Goal: Check status

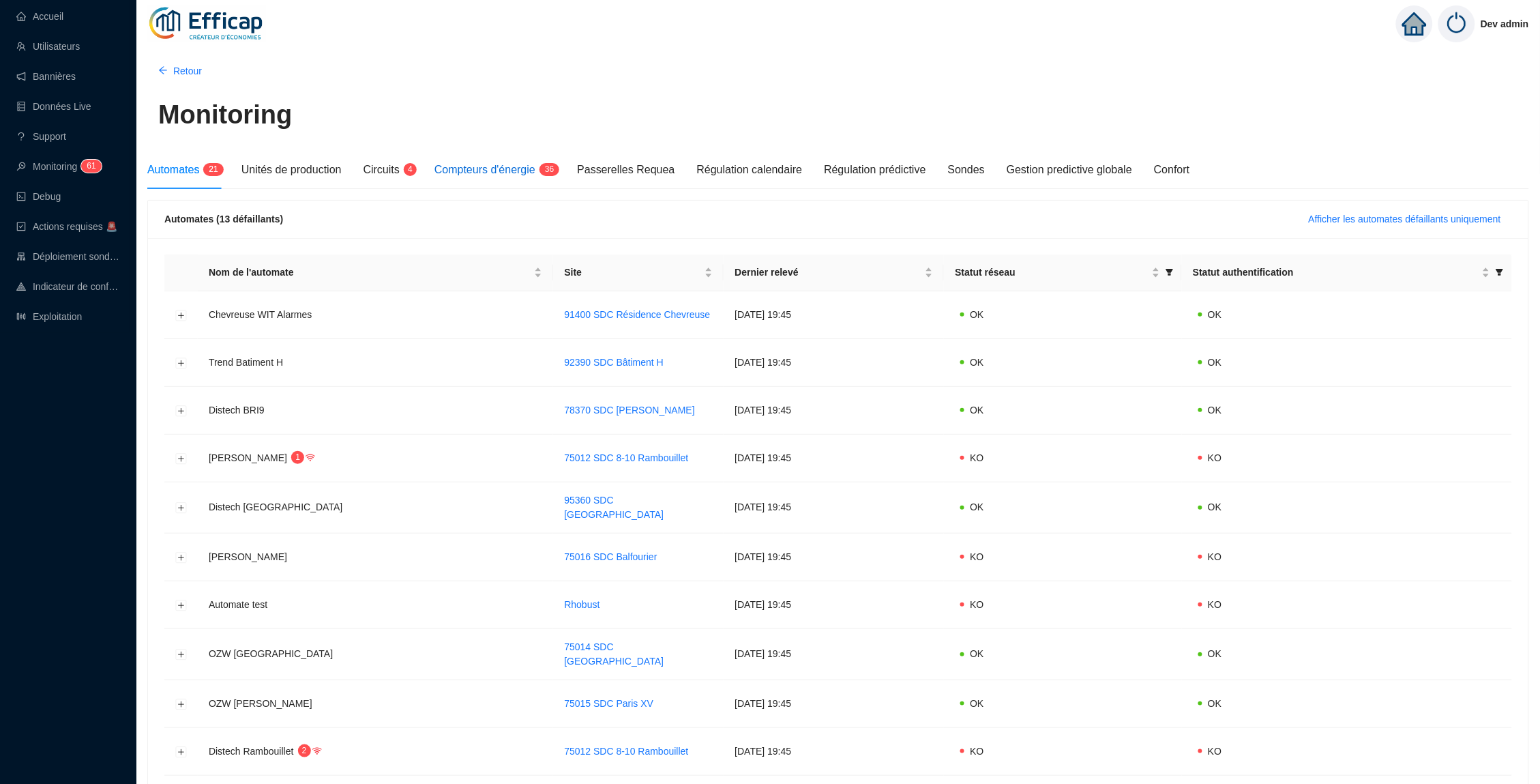
click at [535, 167] on span "Compteurs d'énergie" at bounding box center [485, 169] width 101 height 11
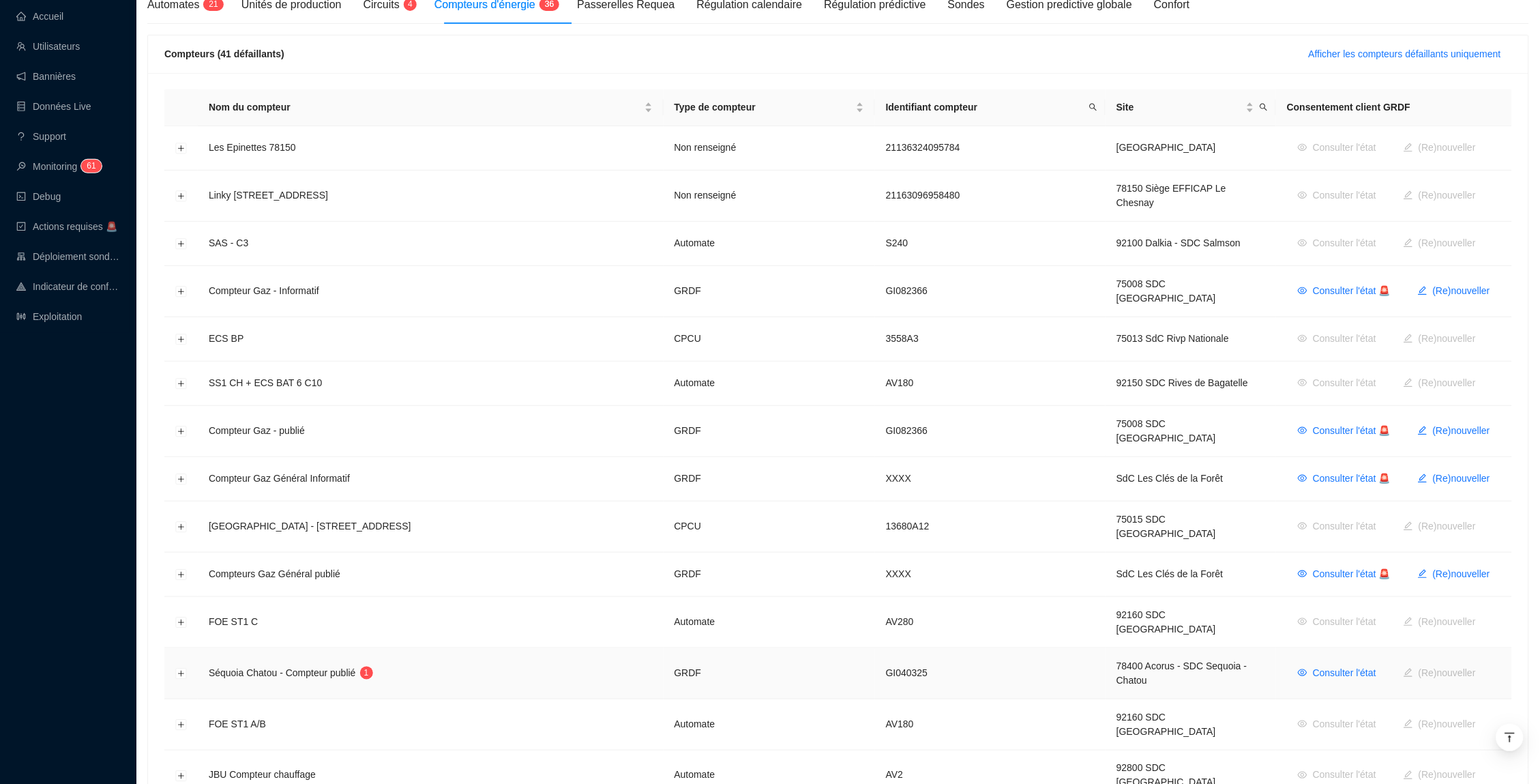
scroll to position [133, 0]
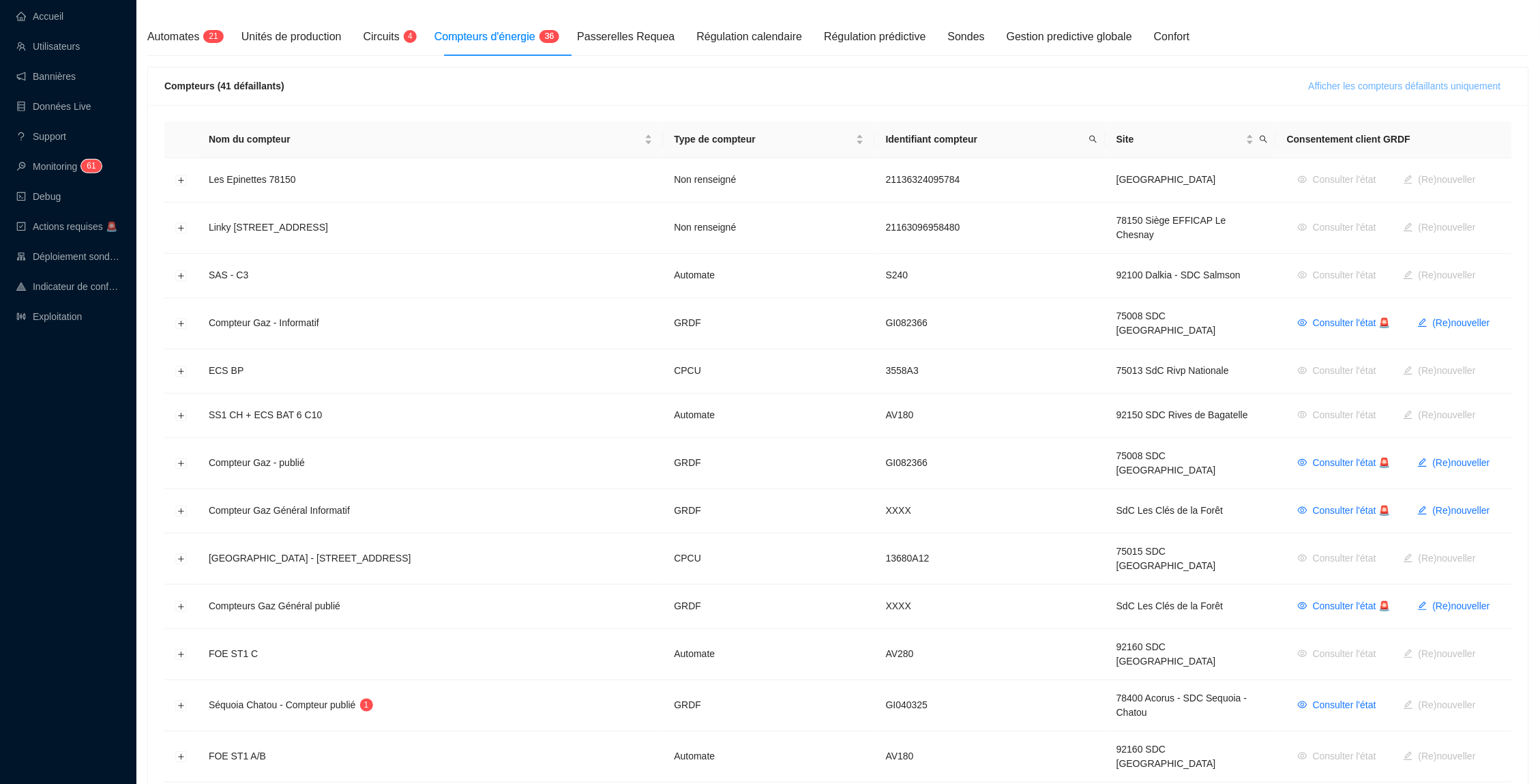
click at [1393, 88] on span "Afficher les compteurs défaillants uniquement" at bounding box center [1405, 85] width 192 height 14
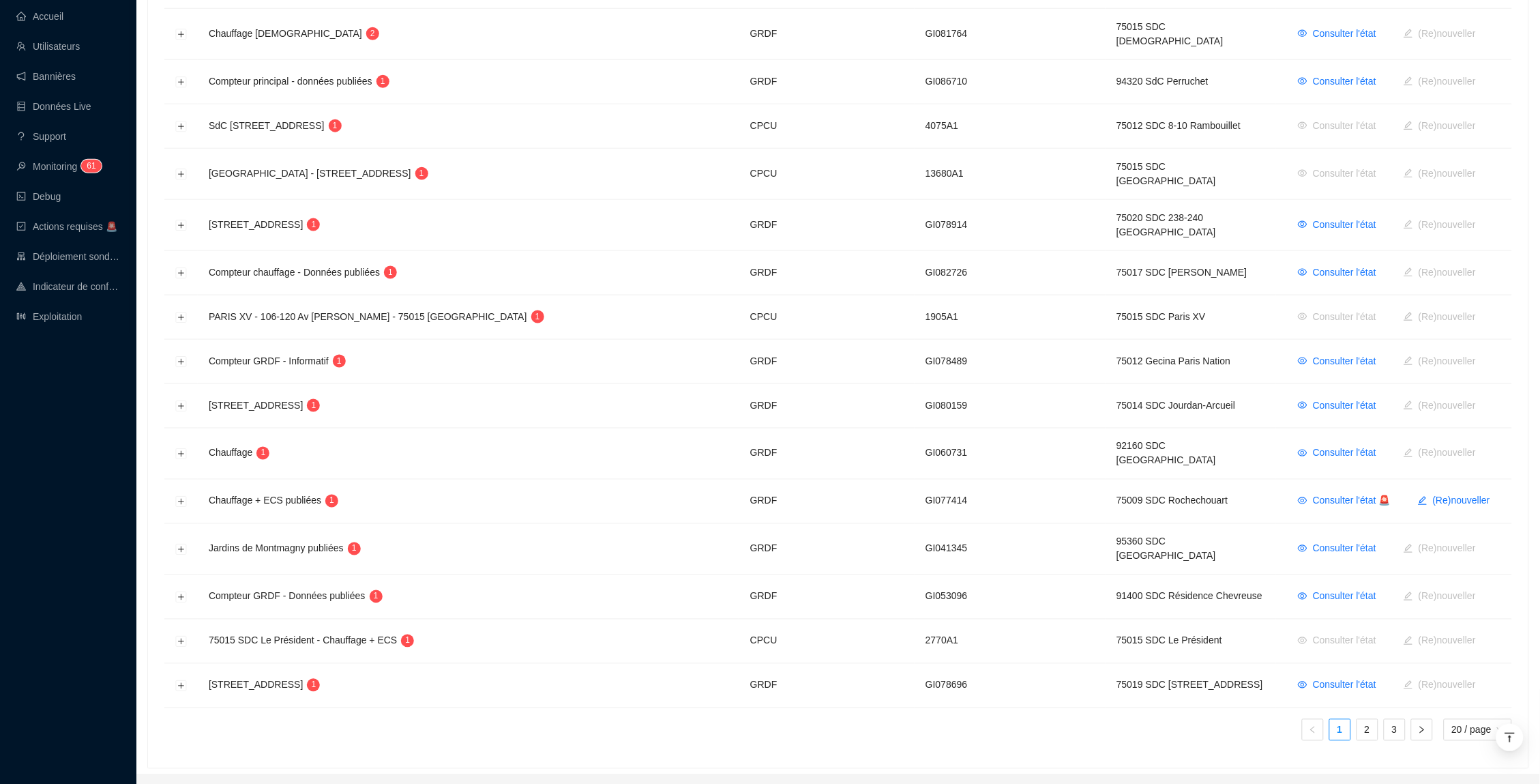
scroll to position [524, 0]
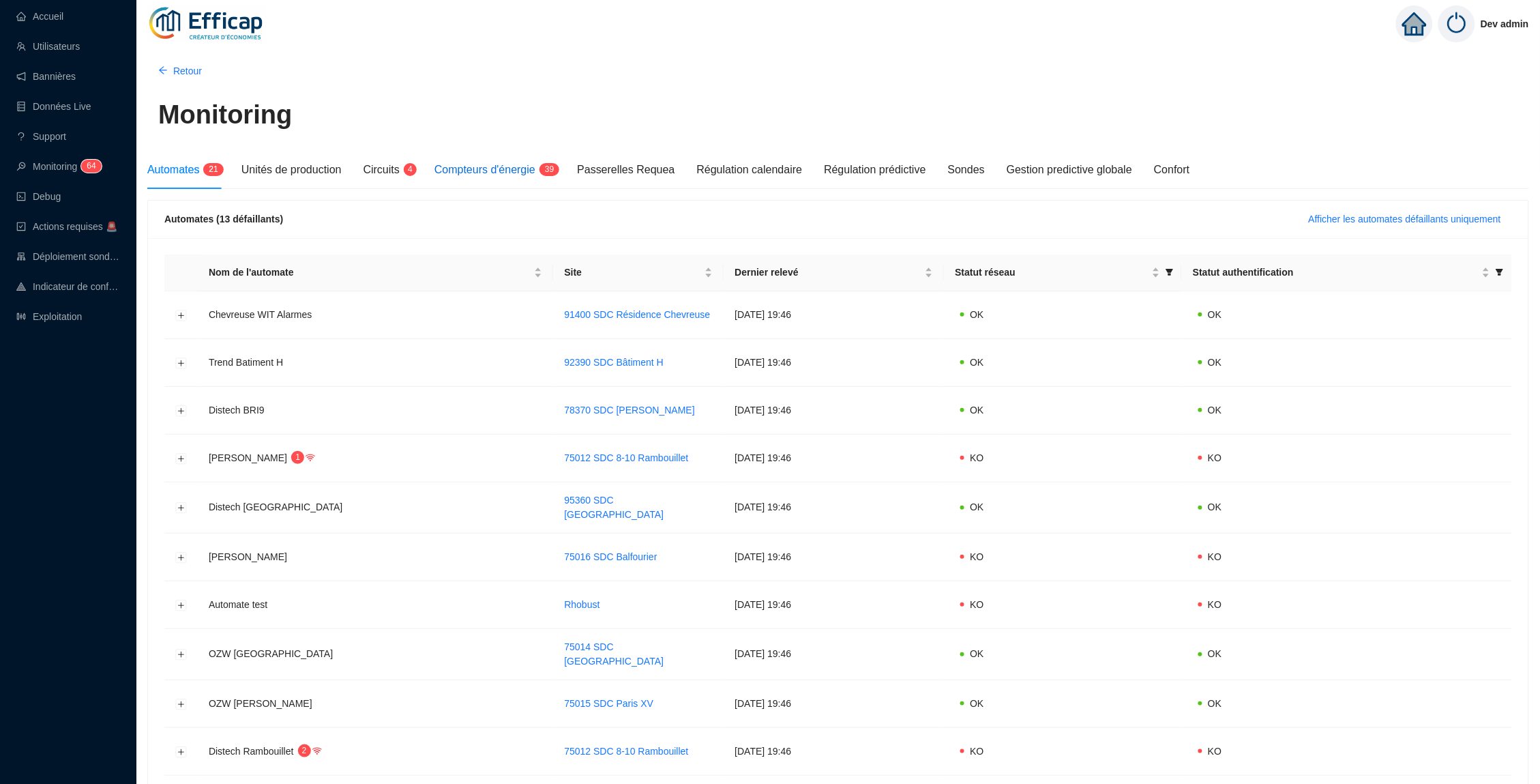
click at [500, 170] on span "Compteurs d'énergie" at bounding box center [485, 169] width 101 height 11
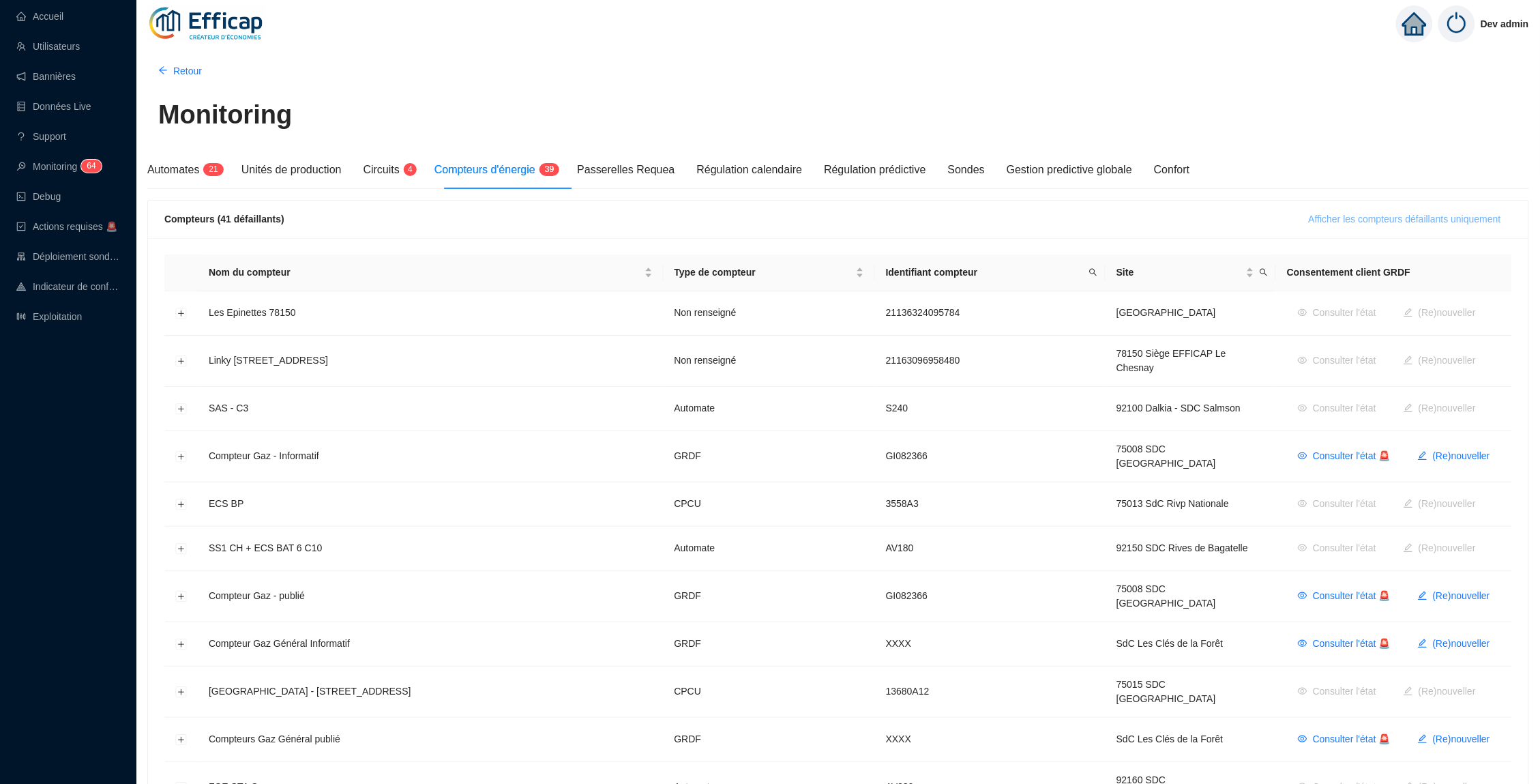
click at [1328, 220] on span "Afficher les compteurs défaillants uniquement" at bounding box center [1405, 219] width 192 height 14
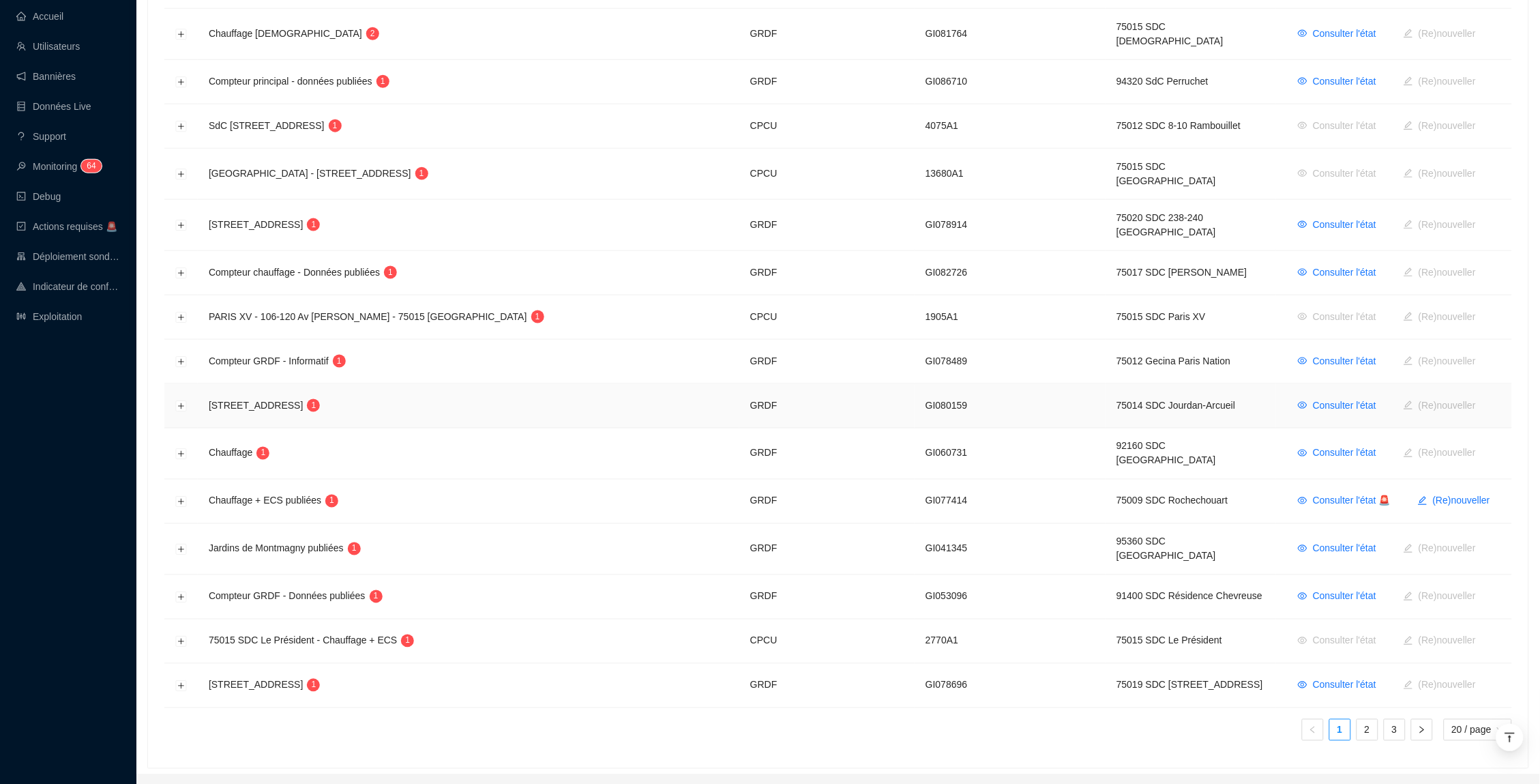
scroll to position [524, 0]
click at [176, 545] on button "Développer la ligne" at bounding box center [181, 550] width 11 height 11
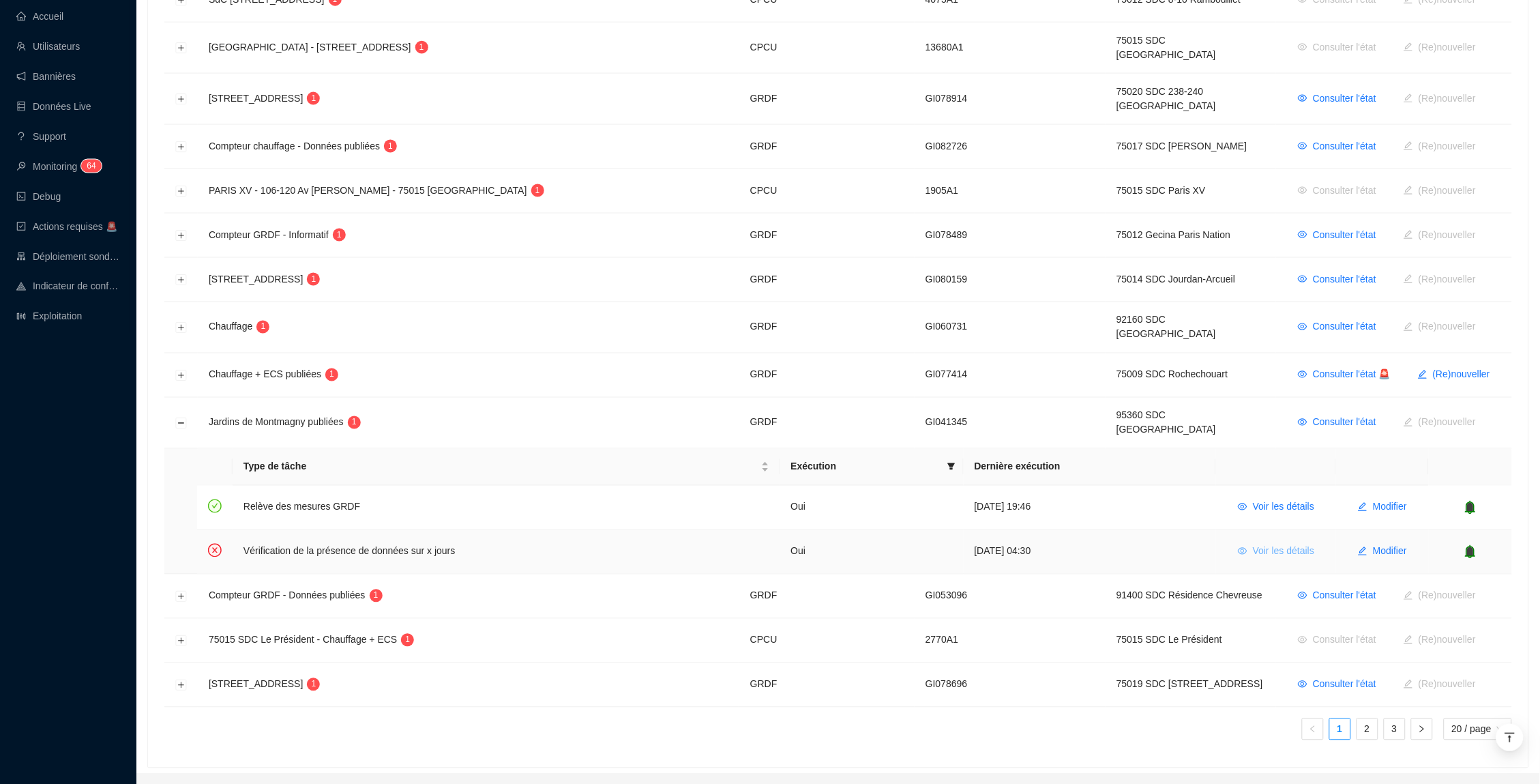
scroll to position [650, 0]
click at [1281, 546] on span "Voir les détails" at bounding box center [1284, 552] width 61 height 14
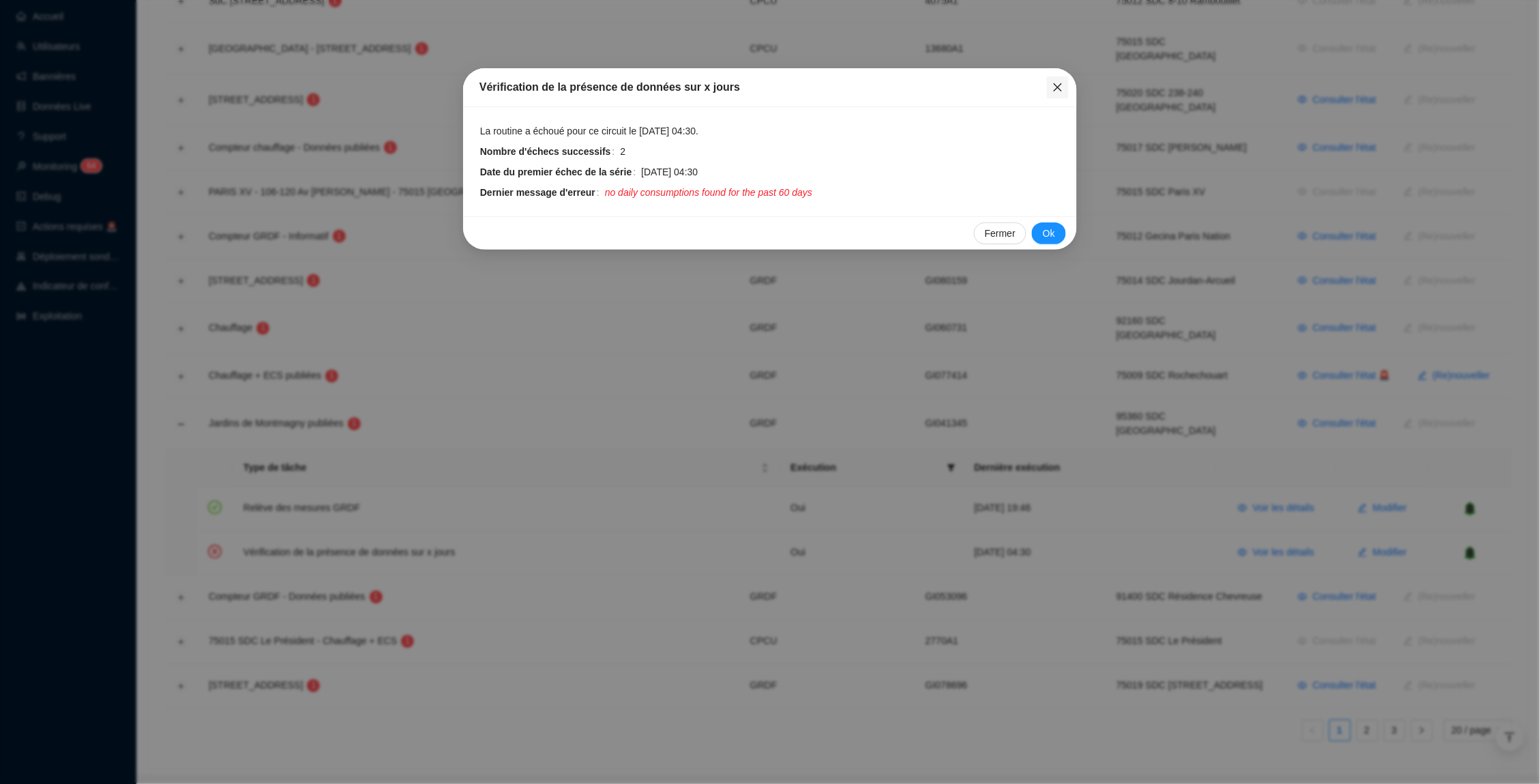
click at [1066, 85] on span "Fermer" at bounding box center [1057, 87] width 22 height 11
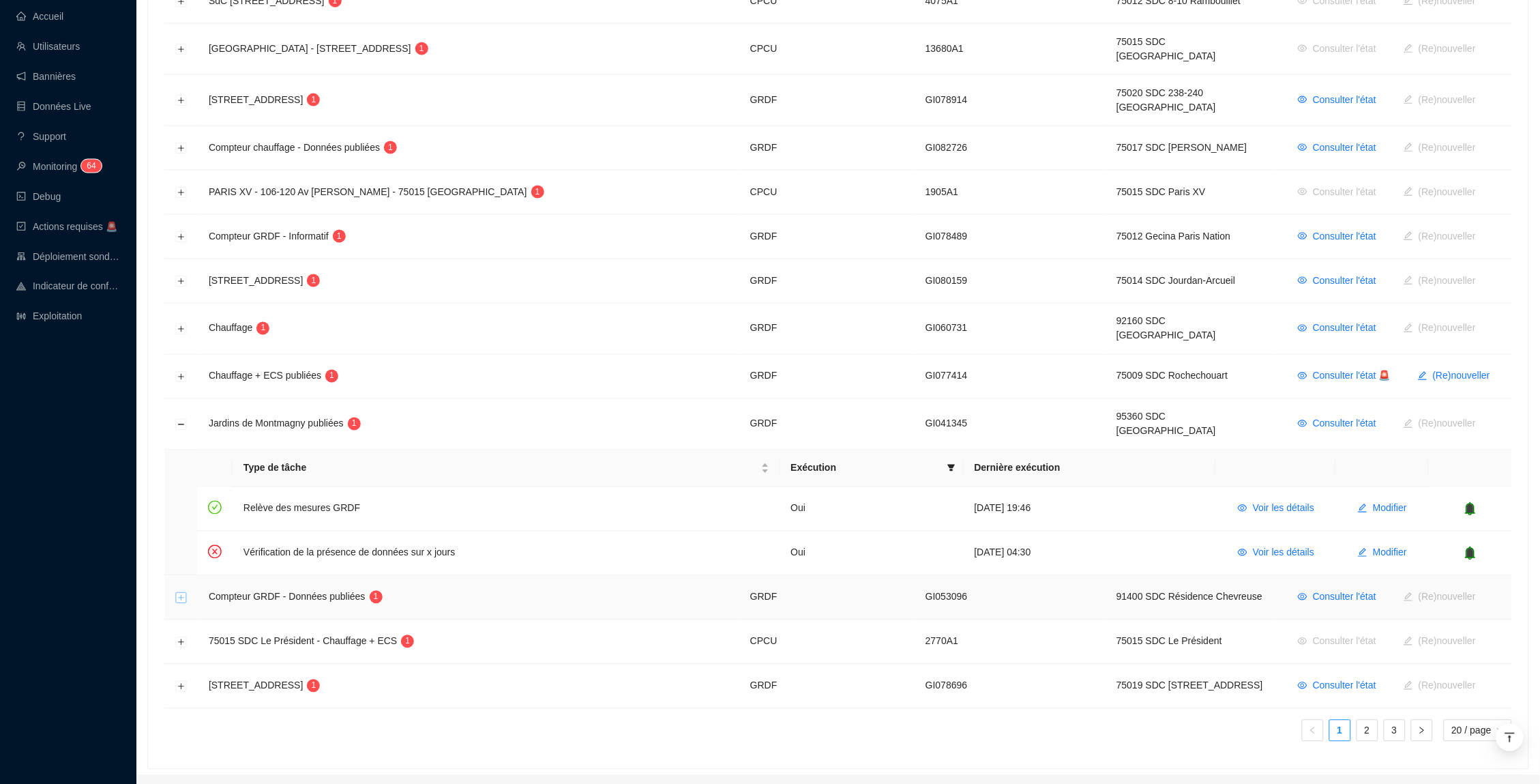
click at [180, 592] on button "Développer la ligne" at bounding box center [181, 598] width 11 height 11
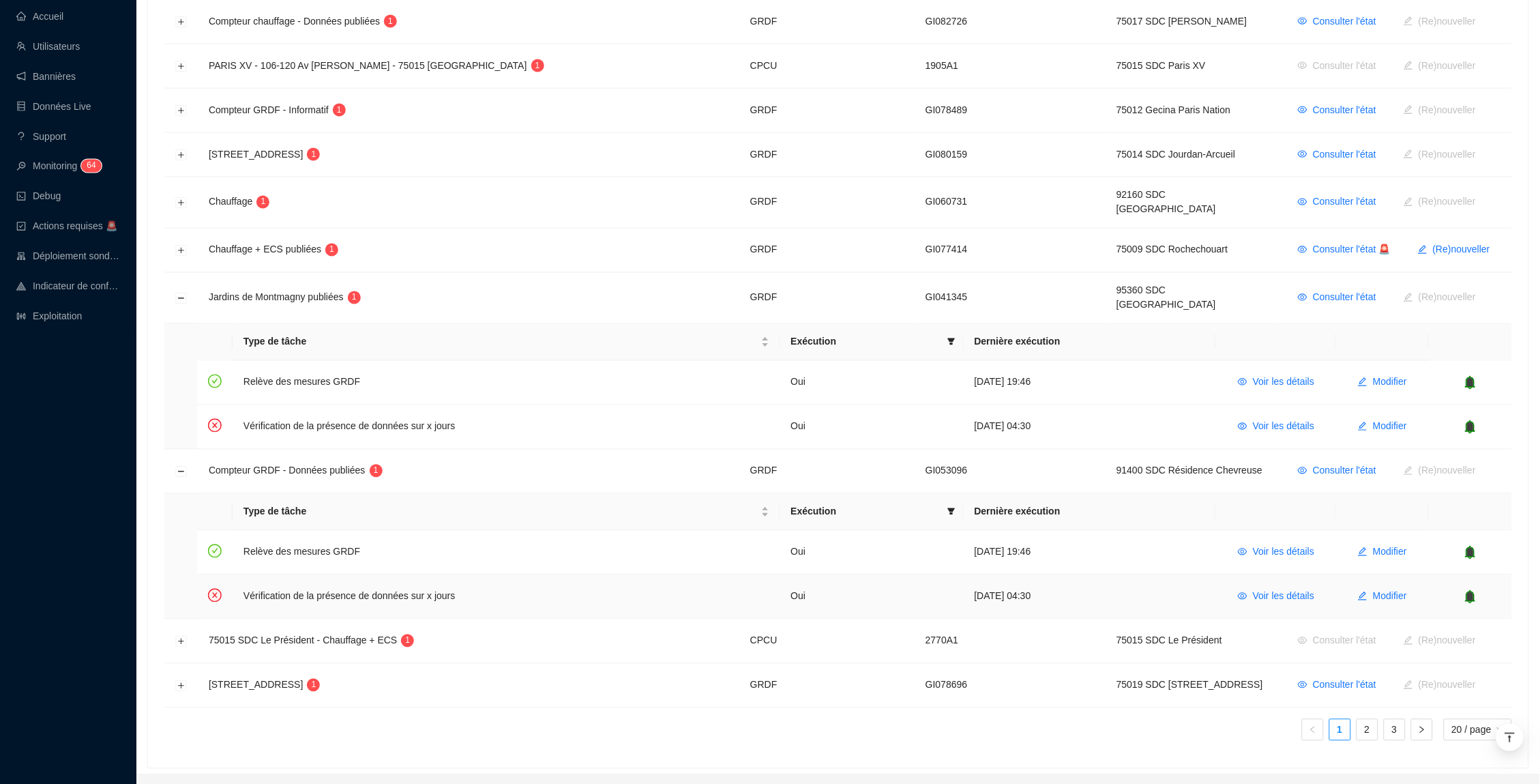
scroll to position [775, 0]
click at [1265, 590] on span "Voir les détails" at bounding box center [1284, 596] width 61 height 14
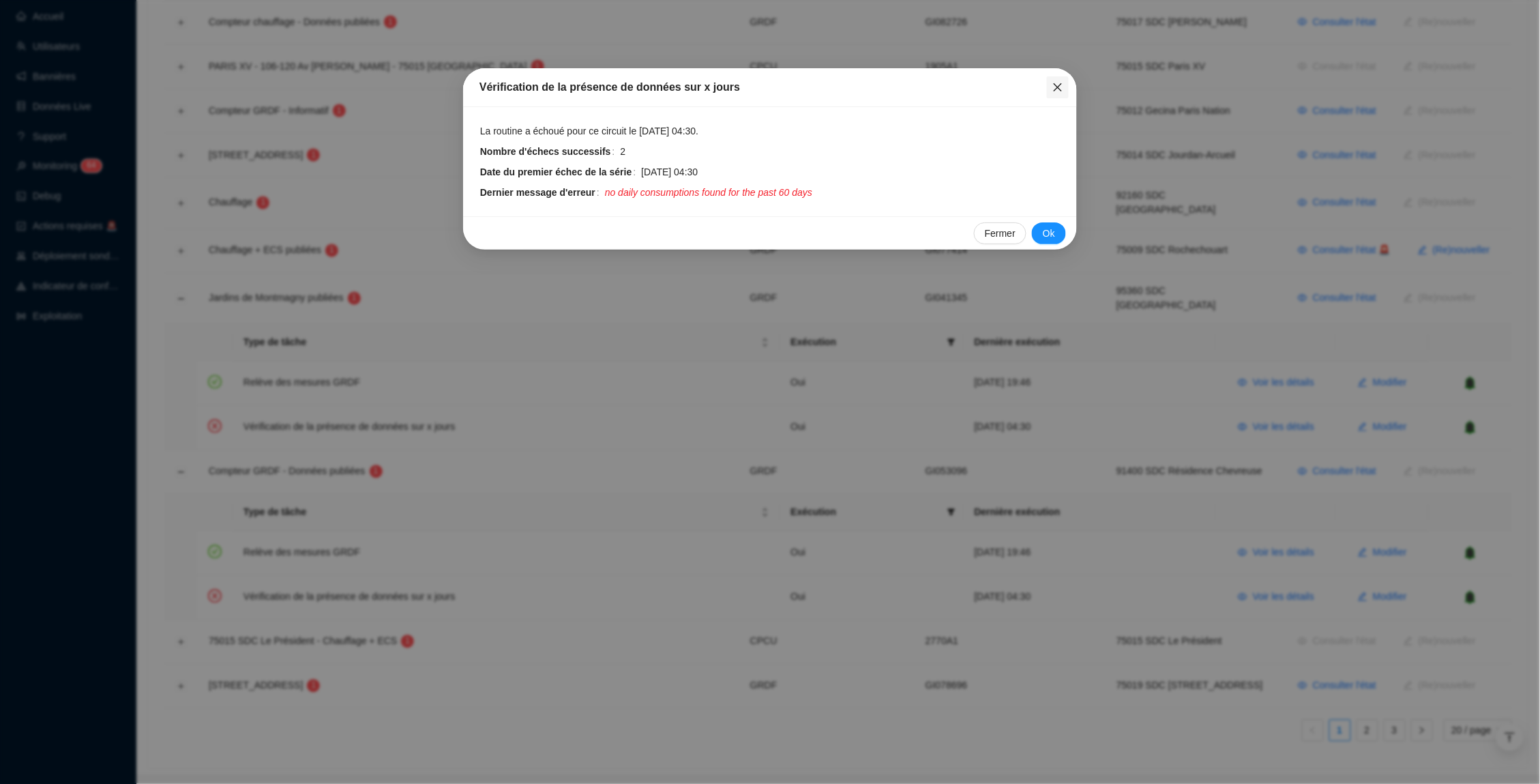
click at [1057, 89] on icon "close" at bounding box center [1058, 87] width 11 height 11
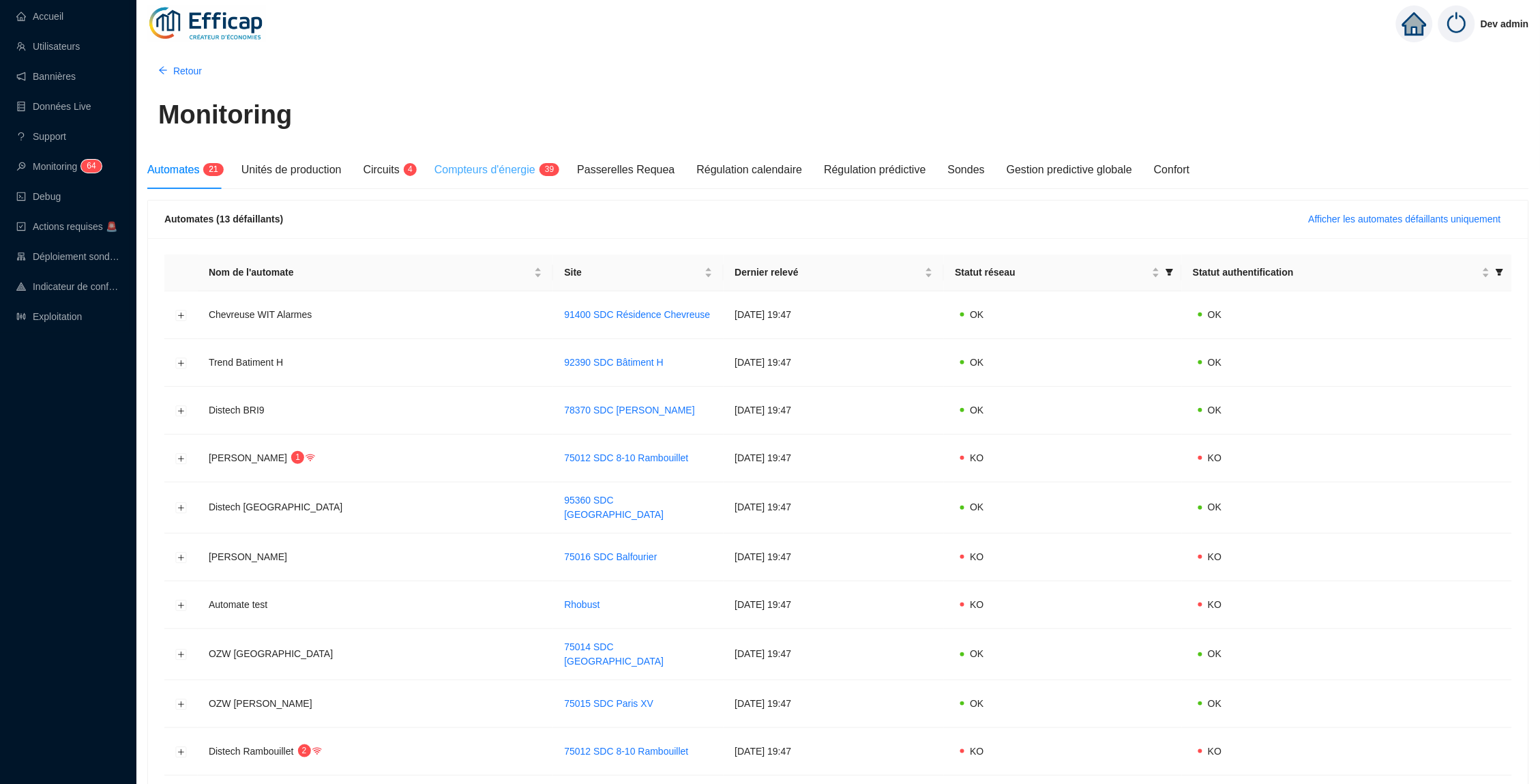
click at [521, 178] on div "Compteurs d'énergie 3 9" at bounding box center [495, 170] width 121 height 38
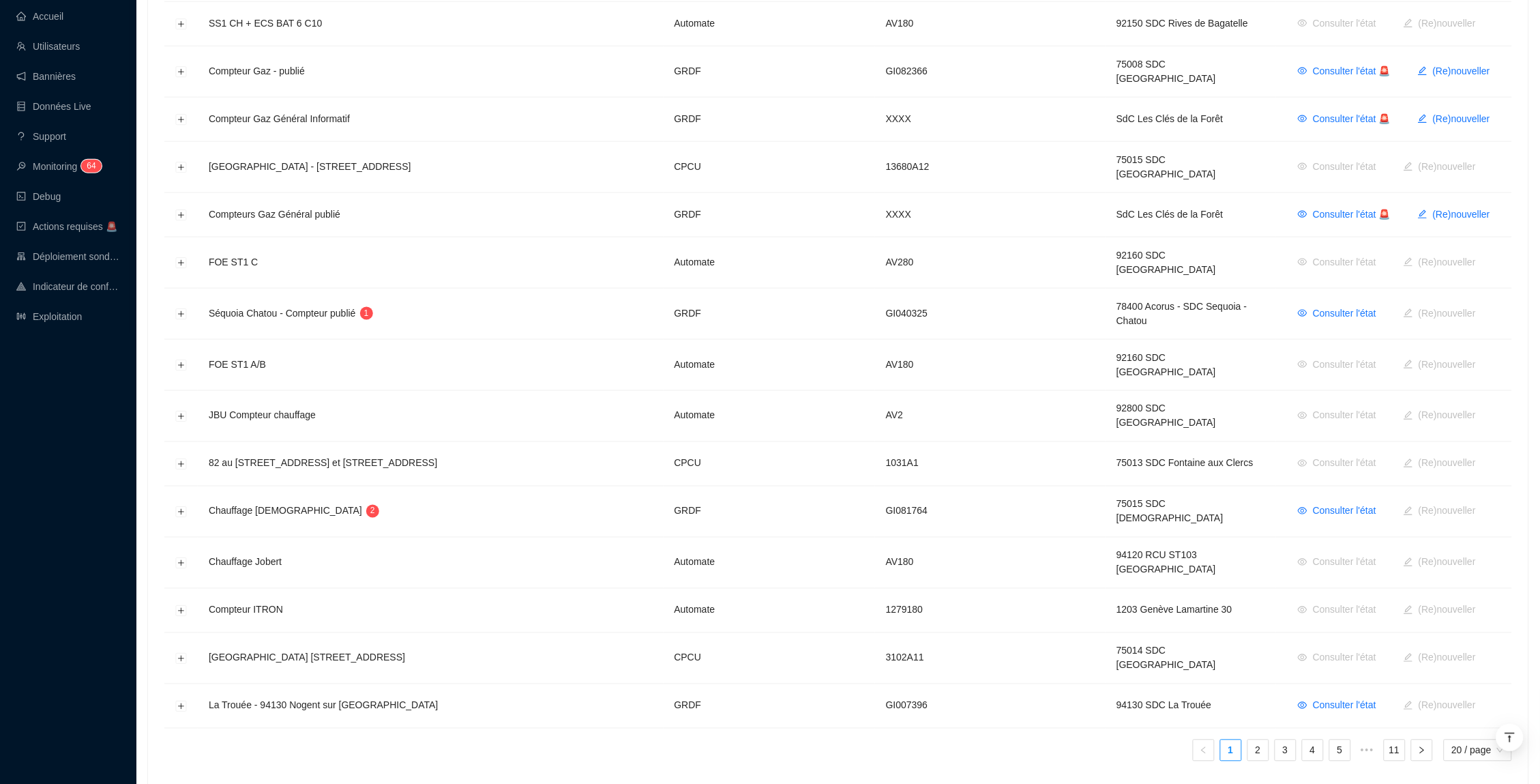
scroll to position [524, 0]
click at [178, 507] on button "Développer la ligne" at bounding box center [181, 513] width 11 height 11
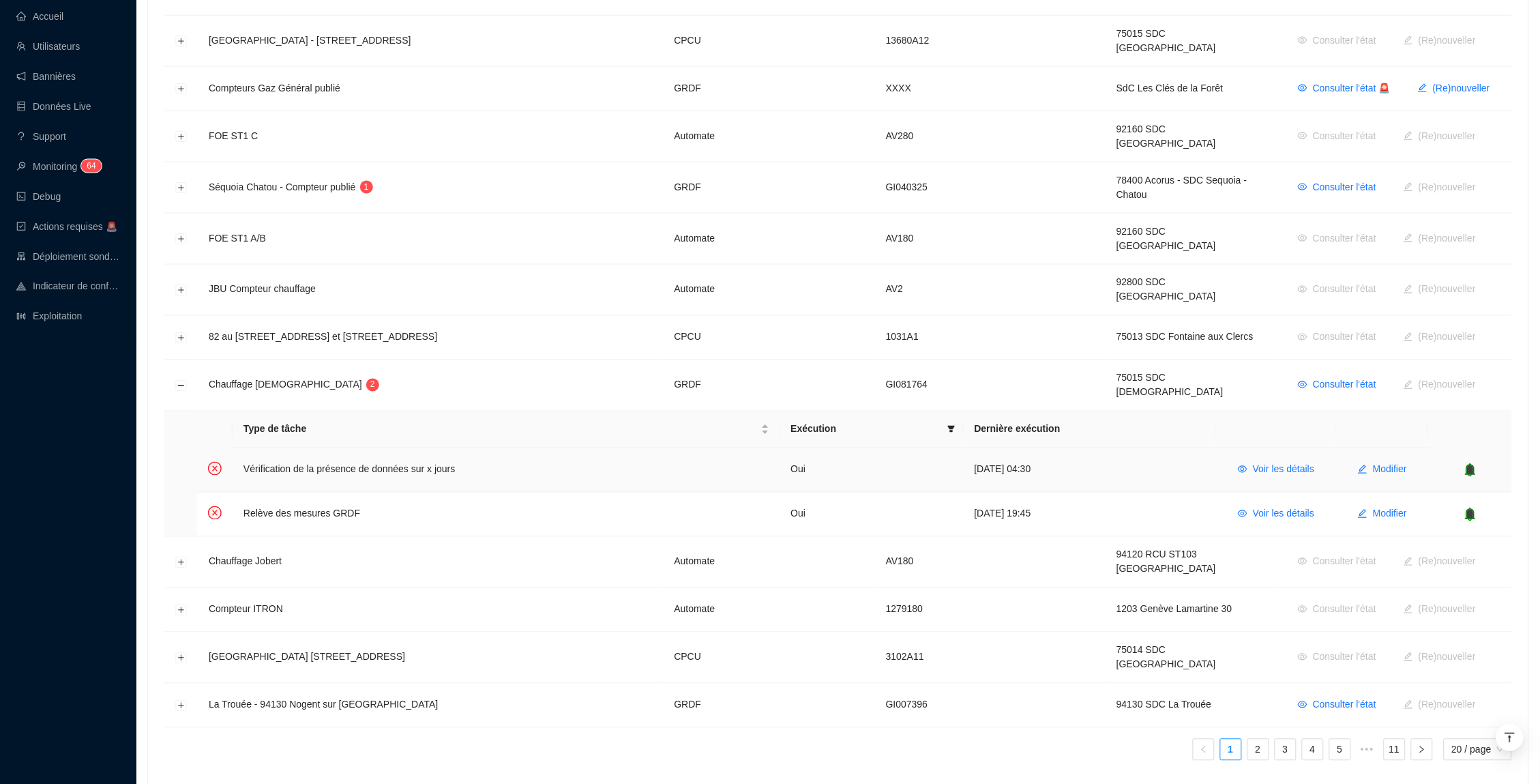
scroll to position [650, 0]
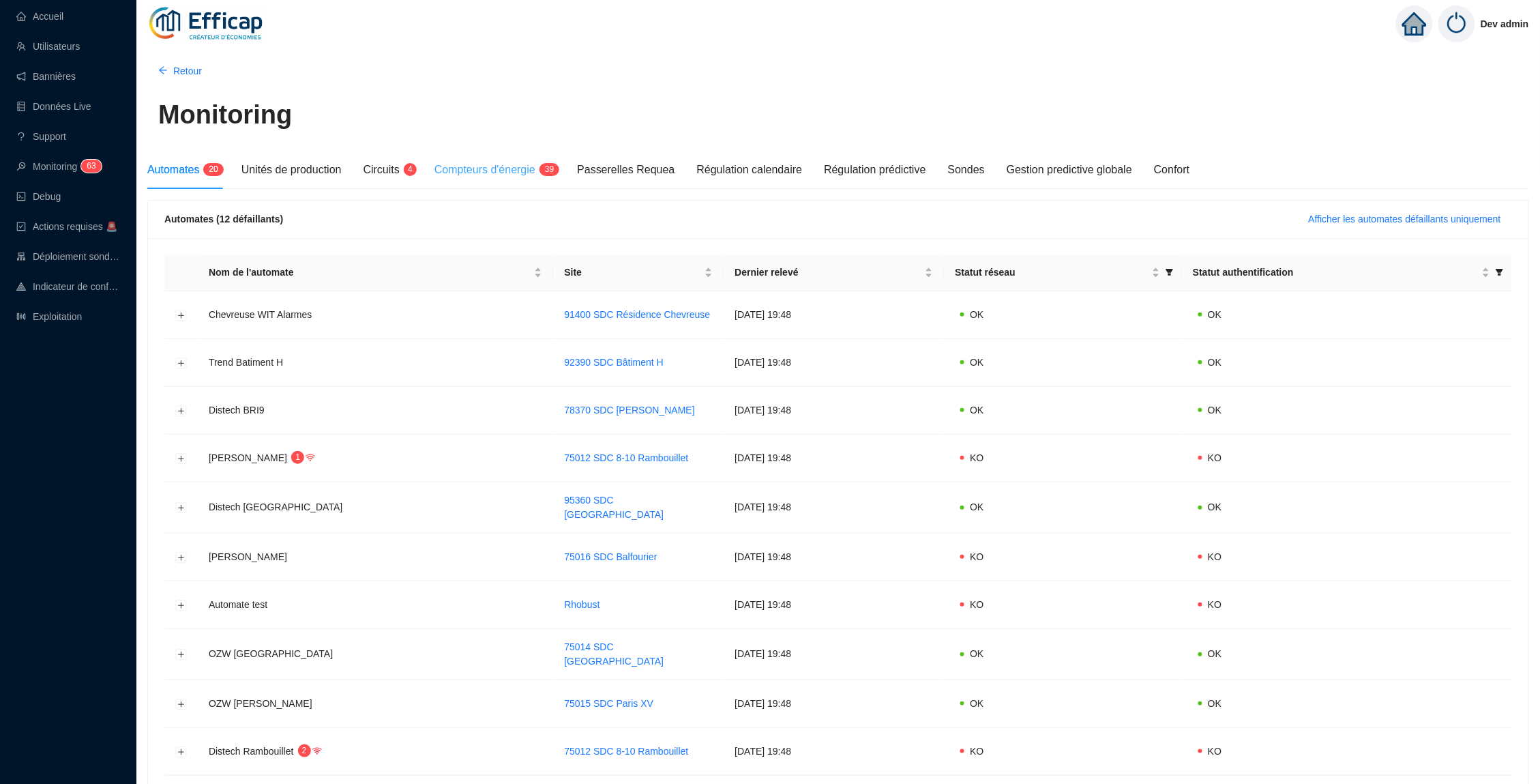
click at [535, 179] on div "Compteurs d'énergie 3 9" at bounding box center [495, 170] width 121 height 38
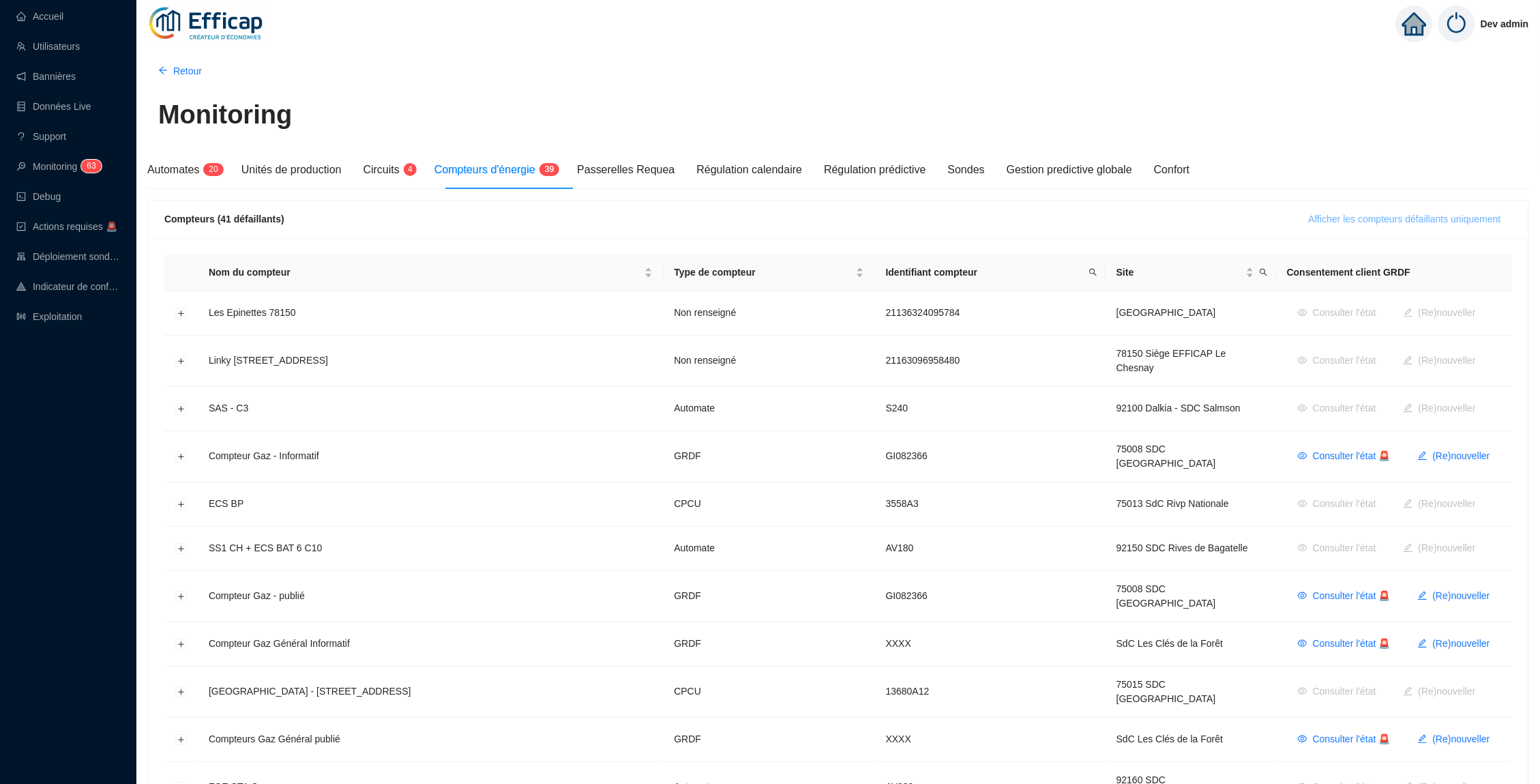
click at [1376, 216] on span "Afficher les compteurs défaillants uniquement" at bounding box center [1405, 219] width 192 height 14
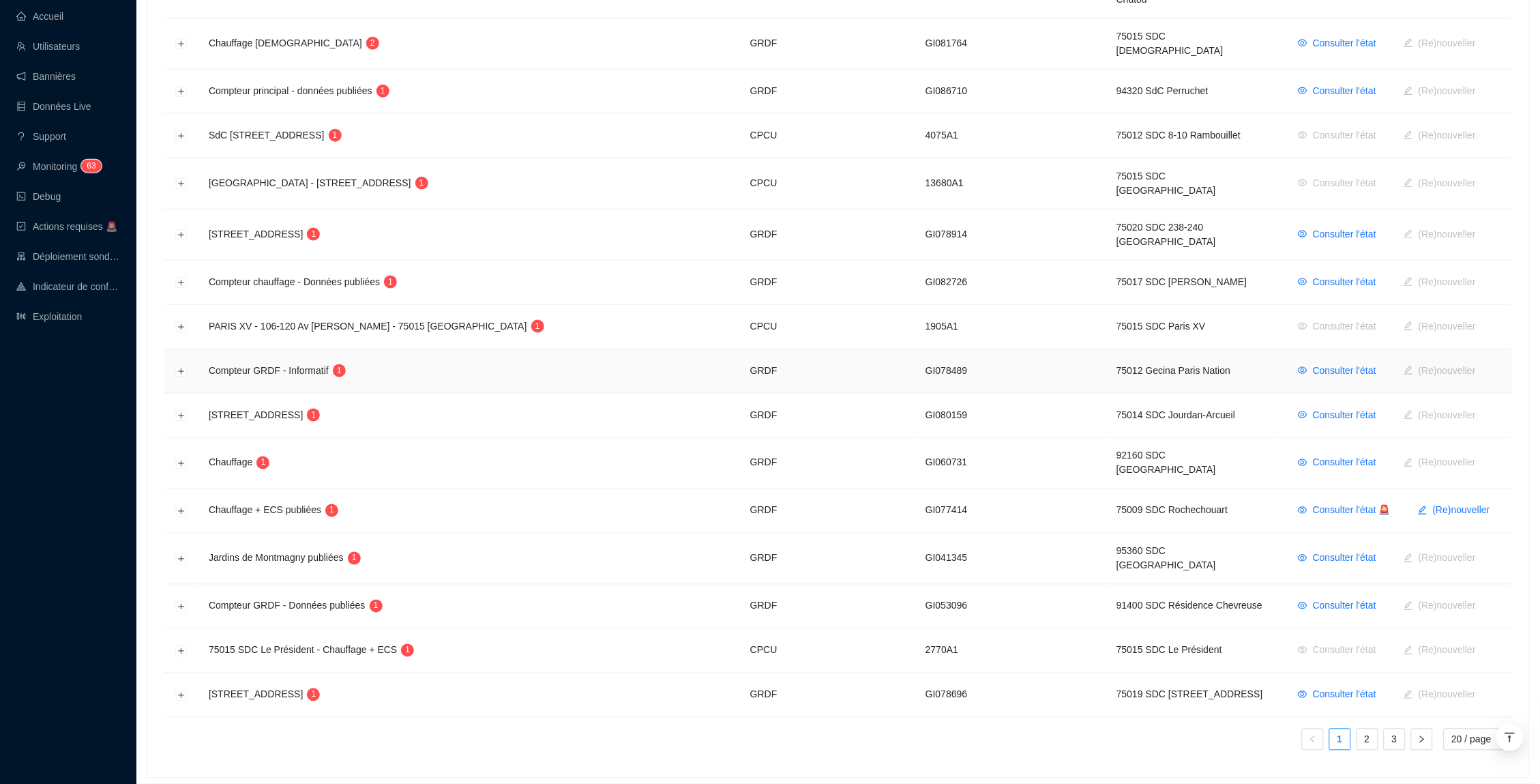
scroll to position [515, 0]
click at [178, 647] on button "Développer la ligne" at bounding box center [181, 653] width 11 height 11
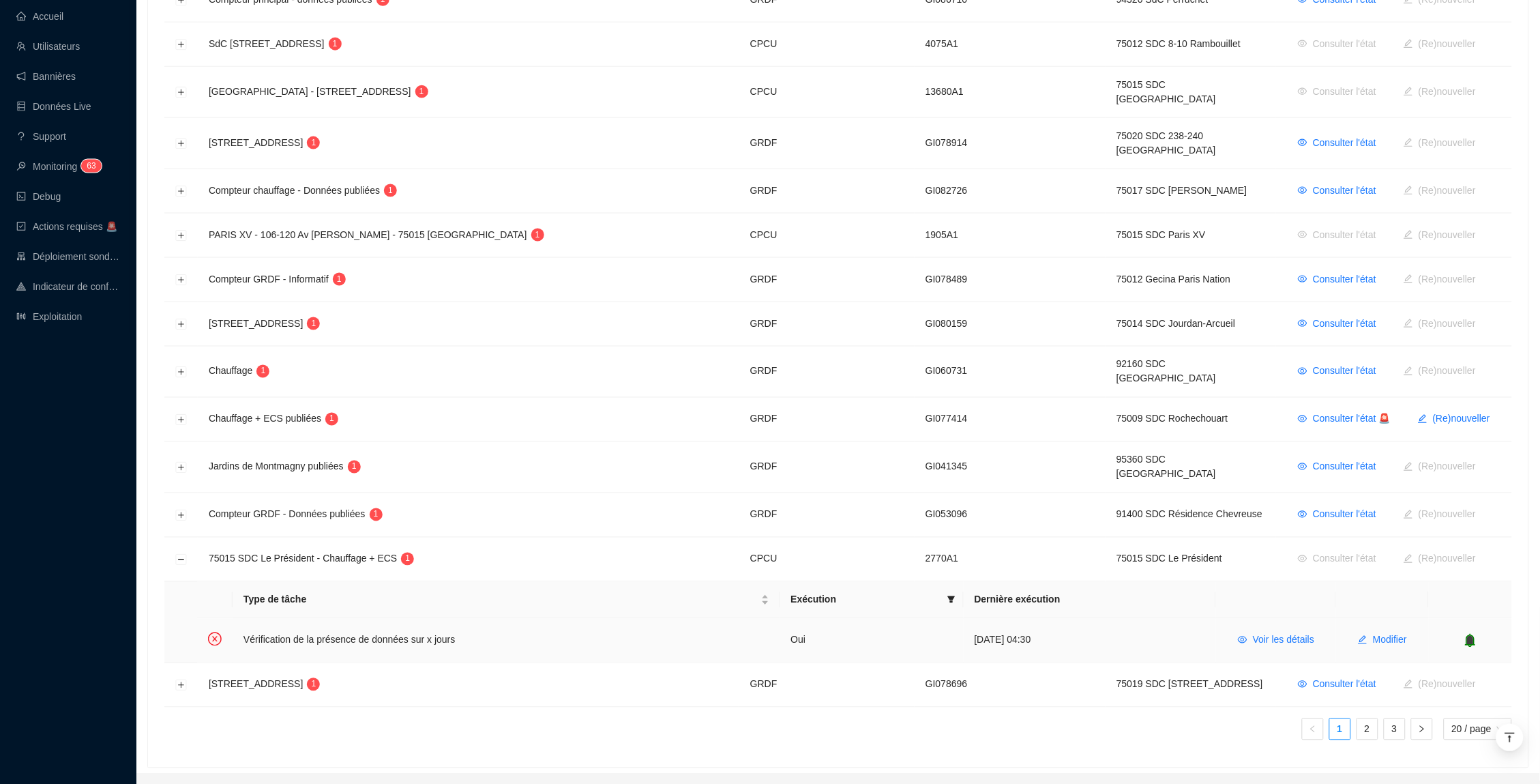
scroll to position [605, 0]
click at [1272, 635] on span "Voir les détails" at bounding box center [1284, 641] width 61 height 14
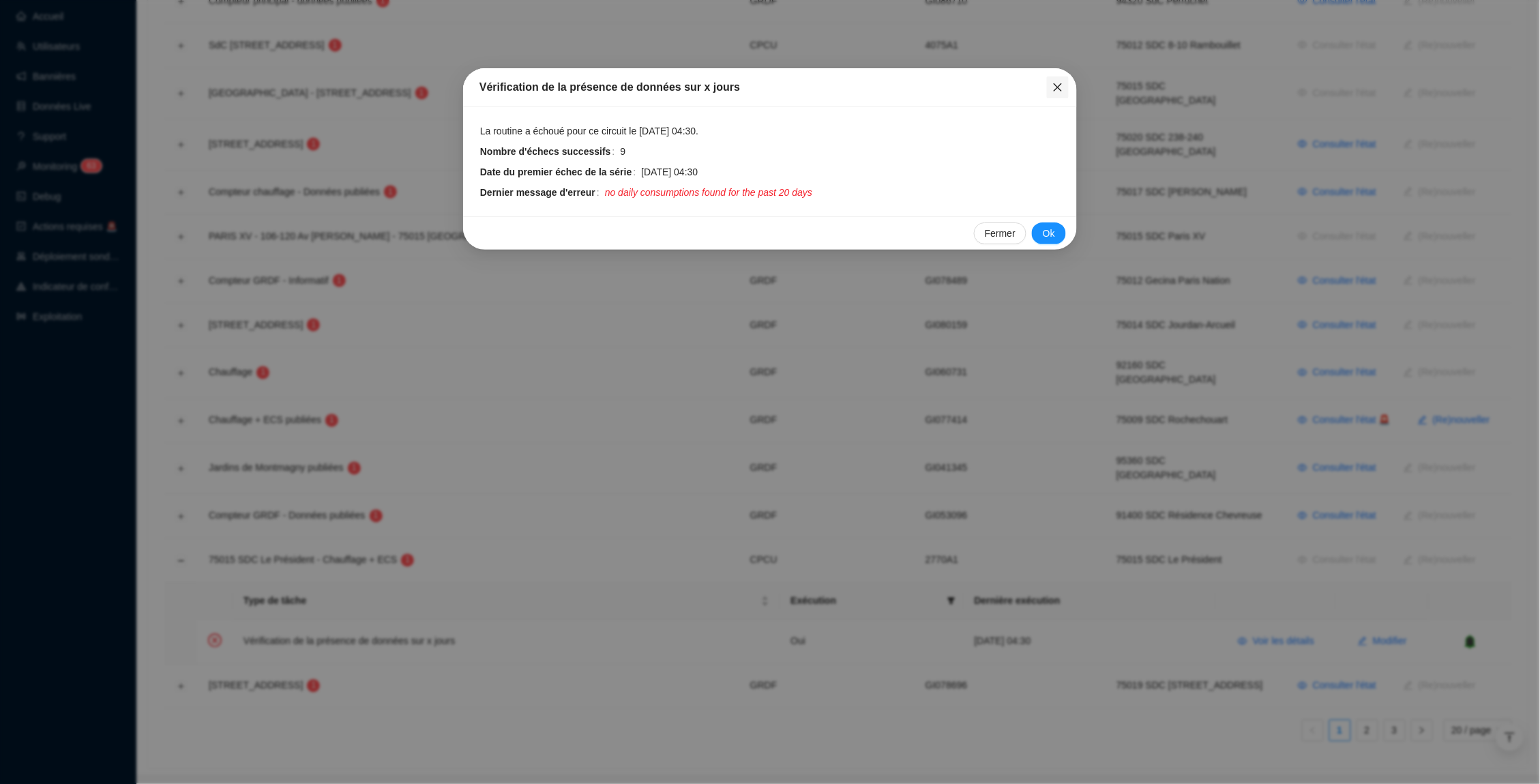
click at [1051, 86] on span "Fermer" at bounding box center [1057, 87] width 22 height 11
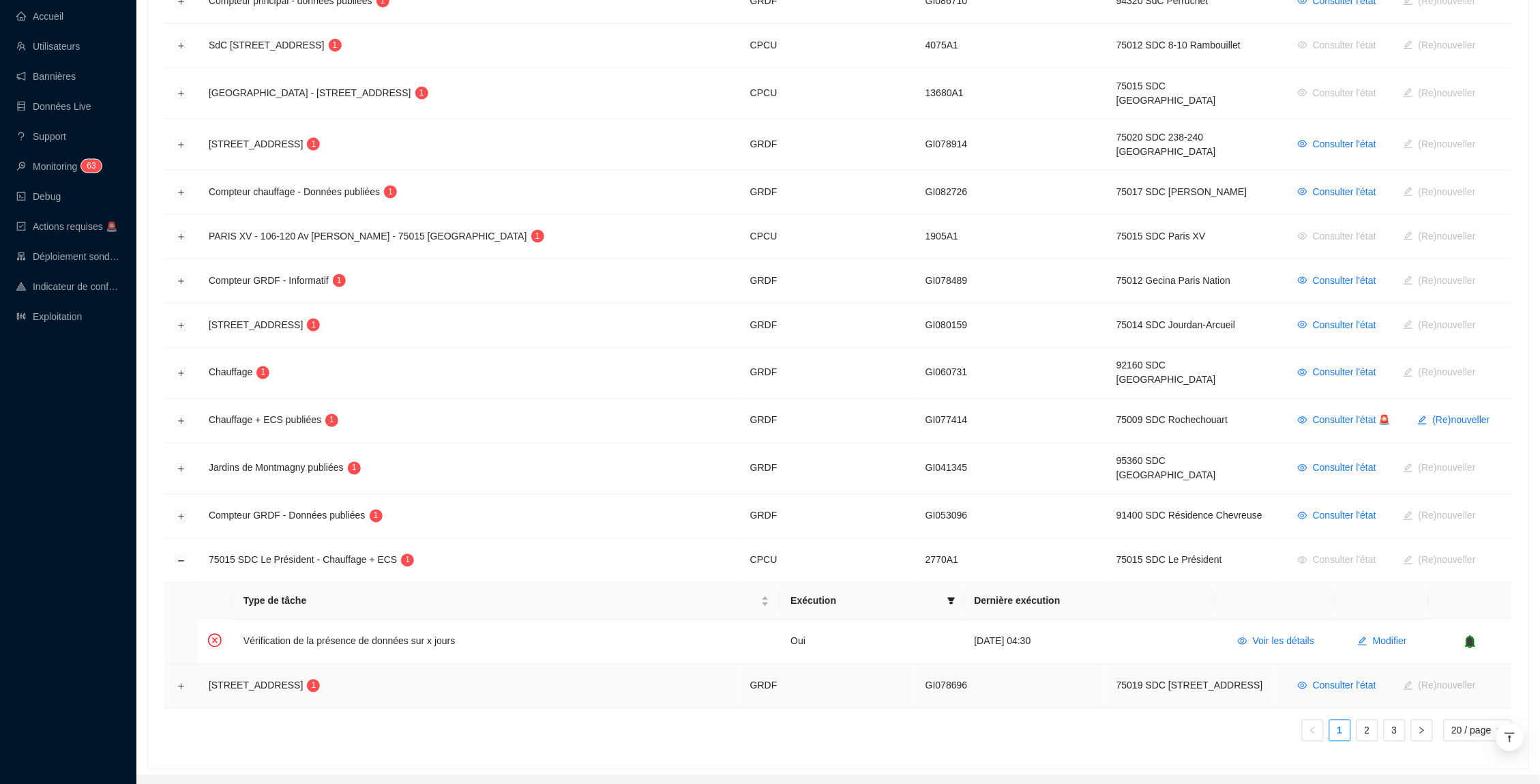
click at [175, 665] on td at bounding box center [181, 686] width 34 height 44
click at [174, 665] on td at bounding box center [181, 686] width 34 height 44
click at [189, 665] on td at bounding box center [181, 686] width 34 height 44
click at [183, 682] on button "Développer la ligne" at bounding box center [181, 687] width 11 height 11
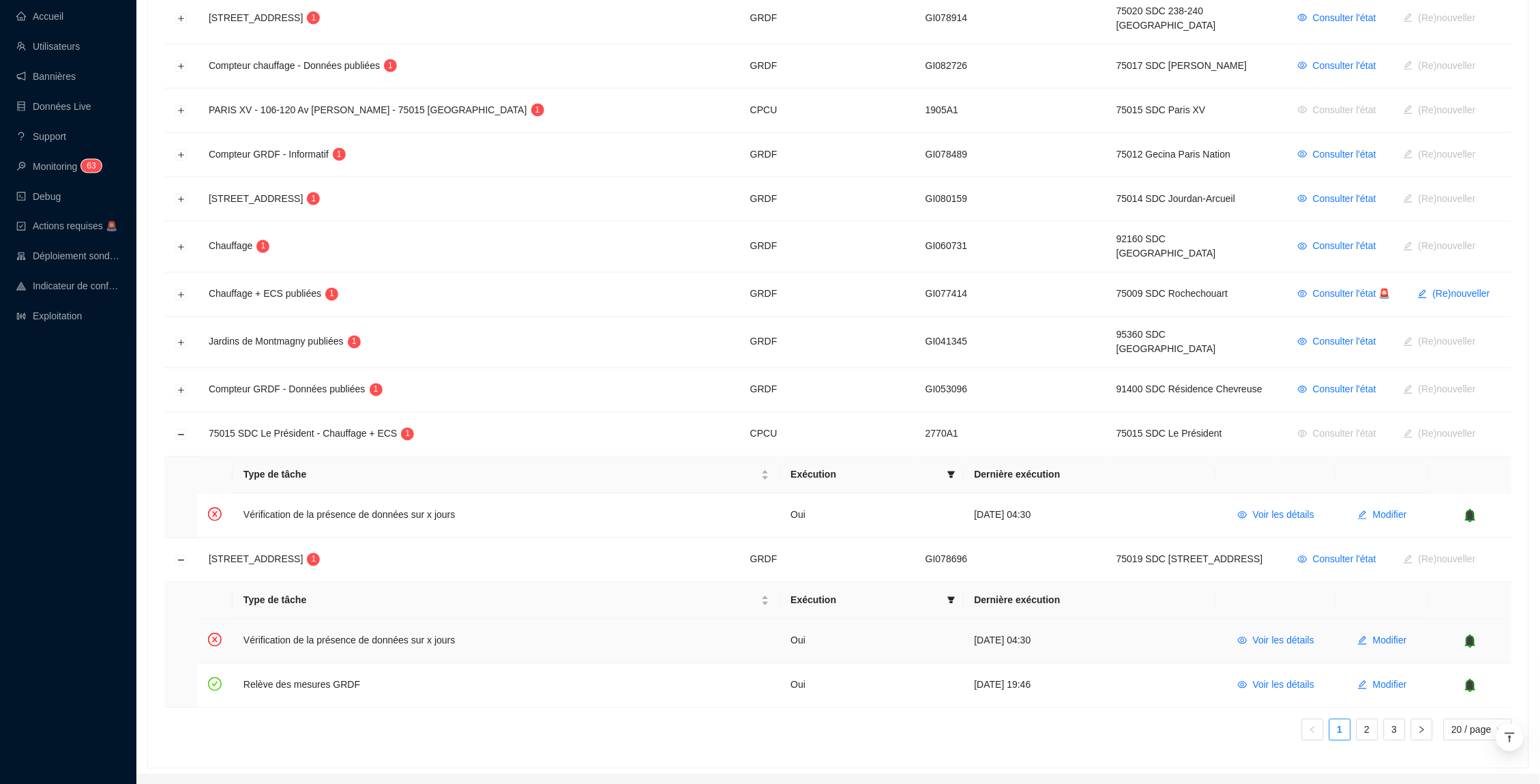
scroll to position [730, 0]
click at [1276, 635] on span "Voir les détails" at bounding box center [1284, 641] width 61 height 14
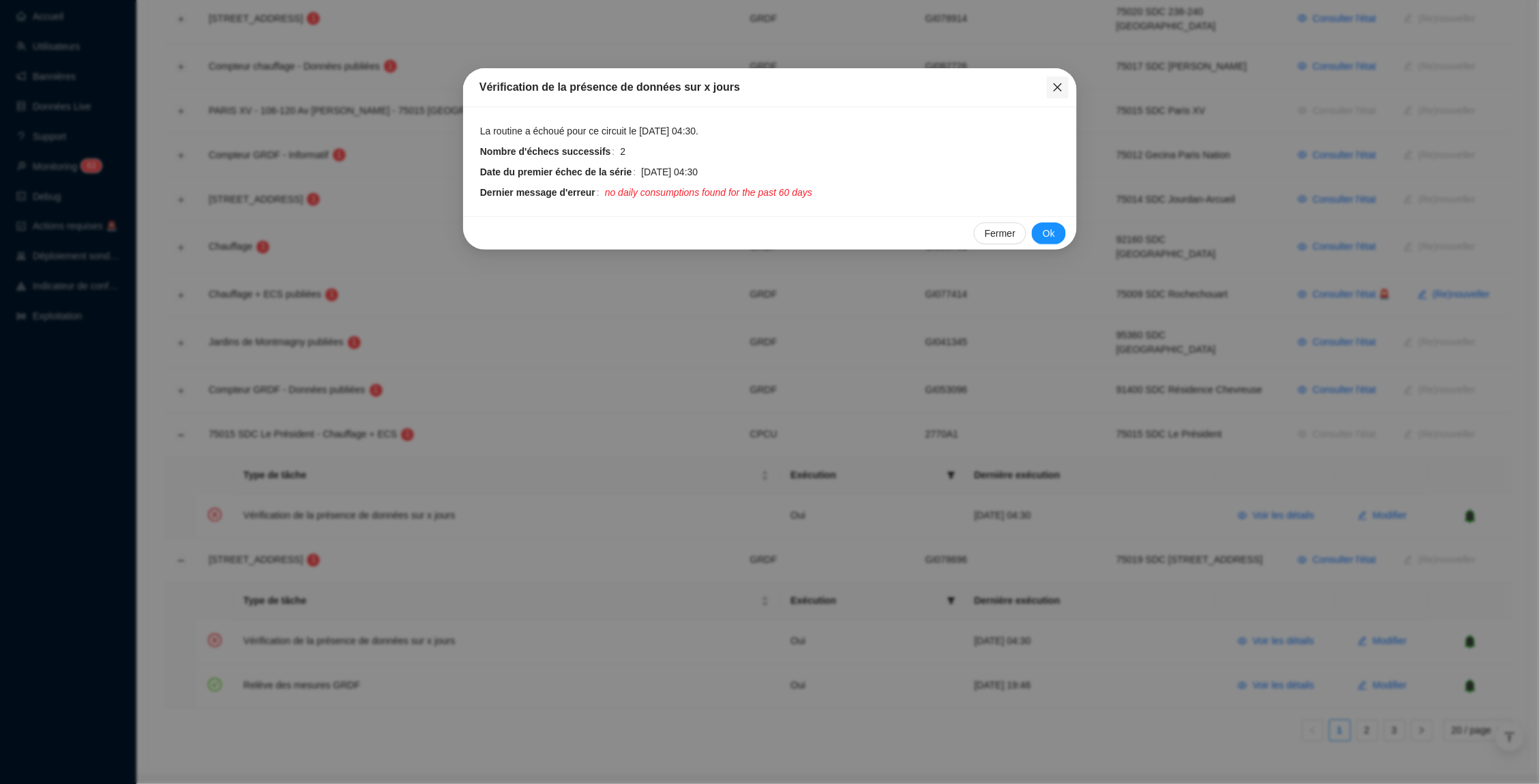
click at [1049, 85] on span "Fermer" at bounding box center [1057, 87] width 22 height 11
